Goal: Information Seeking & Learning: Learn about a topic

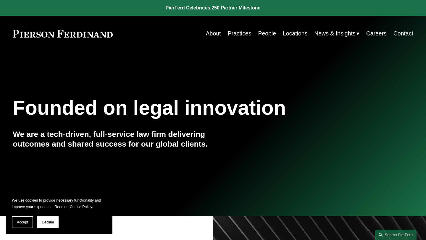
click at [233, 41] on div "Skip to Content About Practices People Locations" at bounding box center [213, 33] width 426 height 35
click at [273, 31] on link "People" at bounding box center [267, 34] width 18 height 12
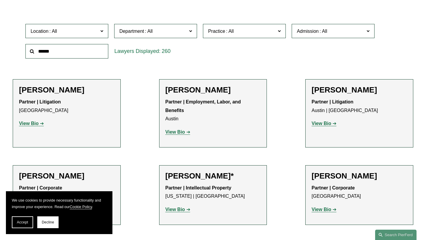
scroll to position [177, 0]
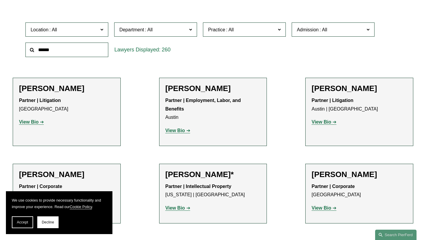
click at [91, 50] on input "text" at bounding box center [66, 50] width 83 height 14
type input "********"
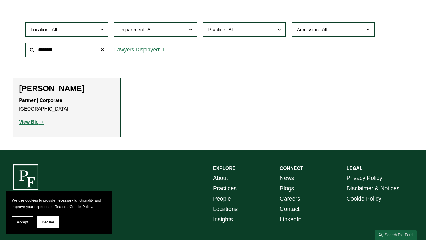
click at [34, 122] on strong "View Bio" at bounding box center [29, 121] width 20 height 5
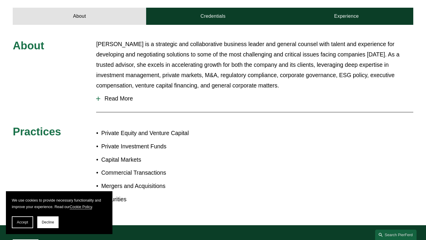
scroll to position [245, 0]
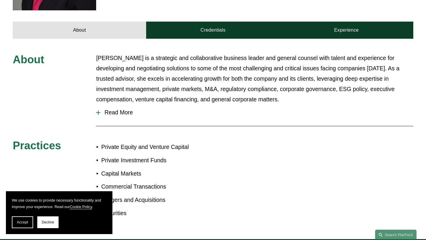
click at [114, 109] on span "Read More" at bounding box center [256, 112] width 313 height 7
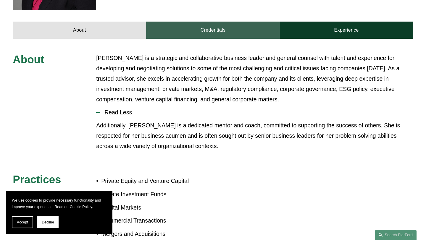
click at [208, 24] on link "Credentials" at bounding box center [212, 30] width 133 height 17
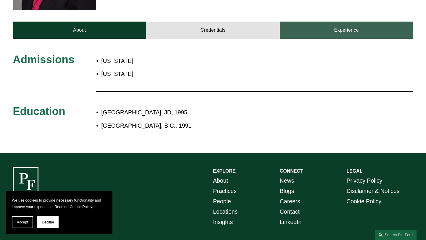
click at [314, 22] on link "Experience" at bounding box center [346, 30] width 133 height 17
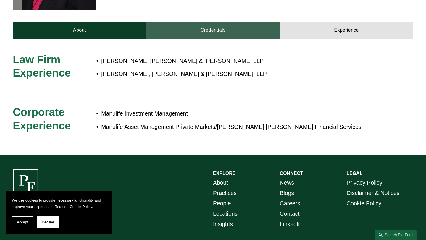
click at [213, 22] on link "Credentials" at bounding box center [212, 30] width 133 height 17
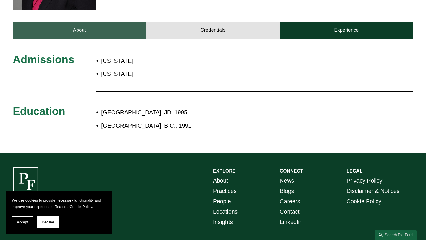
click at [127, 22] on link "About" at bounding box center [79, 30] width 133 height 17
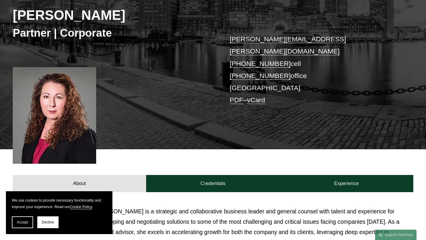
scroll to position [0, 0]
